Goal: Find contact information: Find contact information

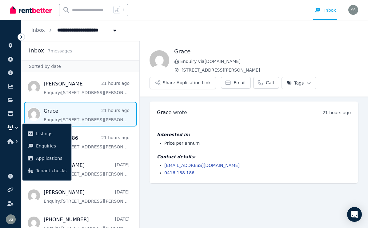
click at [201, 208] on main "Back Grace Enquiry via [DOMAIN_NAME] [STREET_ADDRESS][PERSON_NAME] Share Applic…" at bounding box center [254, 134] width 229 height 187
click at [200, 188] on main "Back Grace Enquiry via [DOMAIN_NAME] [STREET_ADDRESS][PERSON_NAME] Share Applic…" at bounding box center [254, 134] width 229 height 187
click at [102, 104] on span "Message list" at bounding box center [81, 114] width 118 height 25
click at [97, 111] on span "Message list" at bounding box center [81, 114] width 118 height 25
drag, startPoint x: 221, startPoint y: 165, endPoint x: 165, endPoint y: 164, distance: 56.1
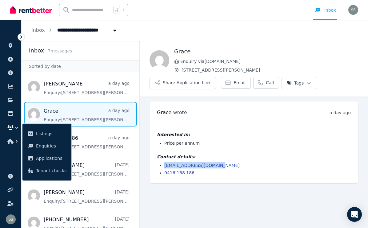
click at [165, 164] on li "[EMAIL_ADDRESS][DOMAIN_NAME]" at bounding box center [257, 165] width 187 height 6
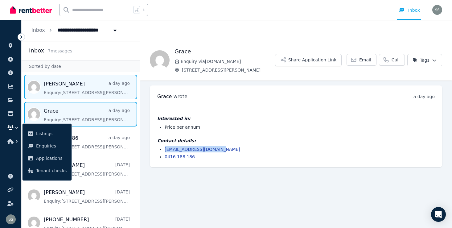
click at [102, 89] on span "Message list" at bounding box center [81, 87] width 118 height 25
